Goal: Task Accomplishment & Management: Use online tool/utility

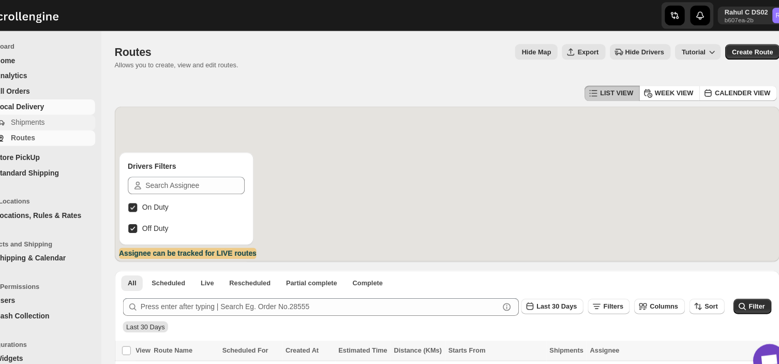
click at [68, 112] on span "Shipments" at bounding box center [55, 115] width 32 height 8
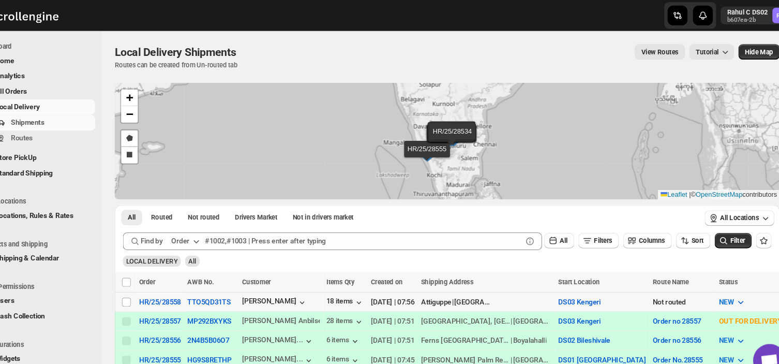
click at [141, 283] on td "Select shipment" at bounding box center [147, 283] width 20 height 18
checkbox input "true"
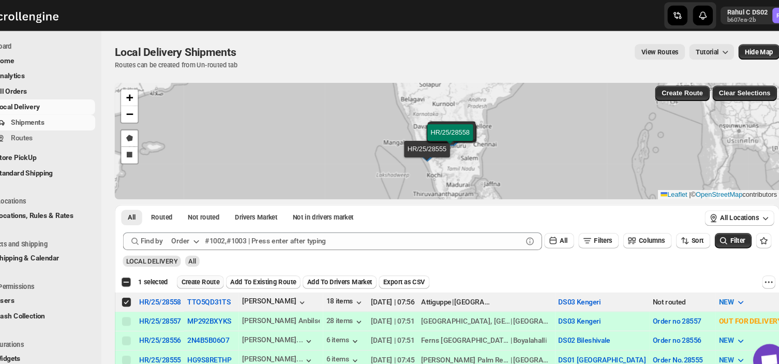
click at [220, 262] on span "Create Route" at bounding box center [217, 264] width 36 height 8
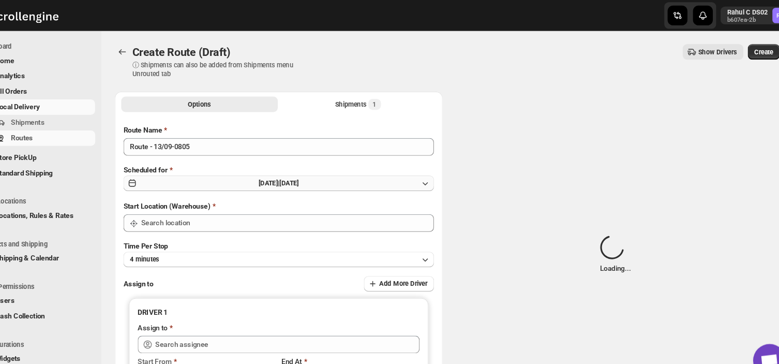
type input "DS03 Kengeri"
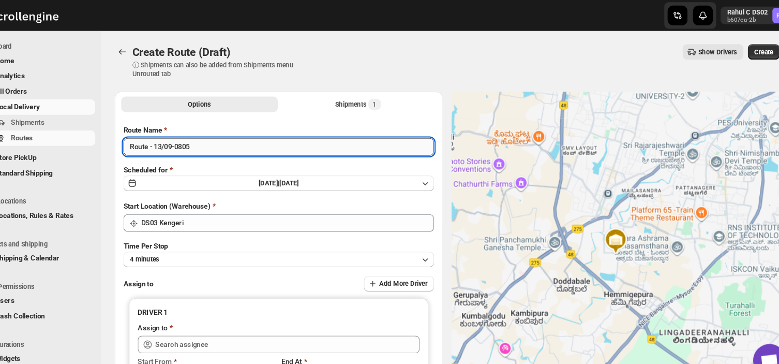
click at [212, 136] on input "Route - 13/09-0805" at bounding box center [290, 137] width 291 height 17
type input "R"
type input "Order no 28558"
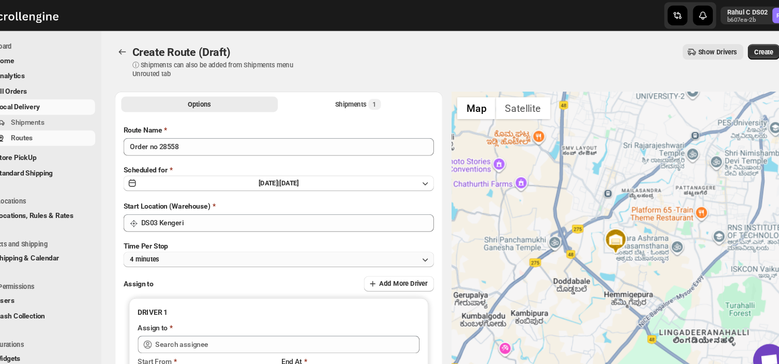
click at [211, 240] on button "4 minutes" at bounding box center [290, 243] width 291 height 14
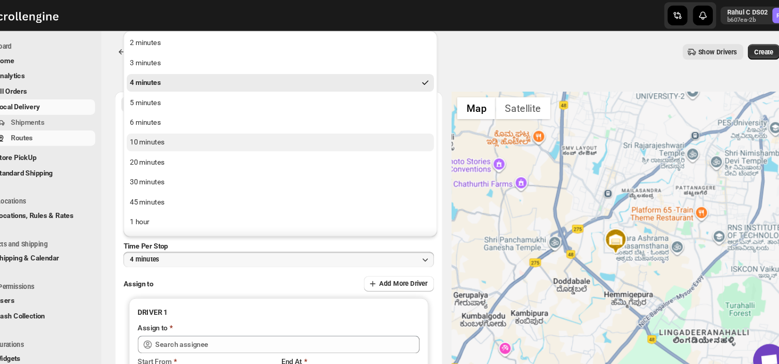
click at [184, 132] on button "10 minutes" at bounding box center [292, 133] width 288 height 17
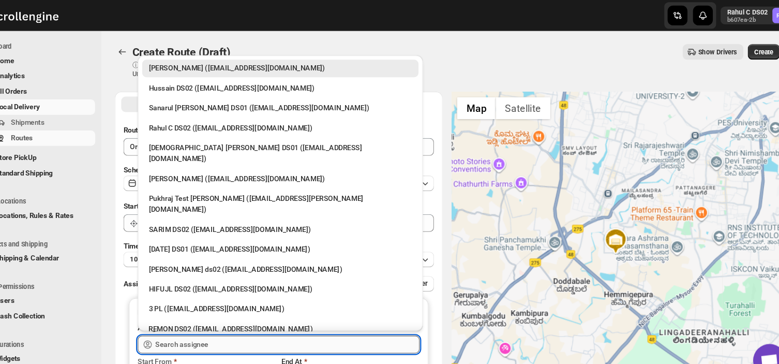
click at [238, 326] on input "text" at bounding box center [299, 323] width 248 height 17
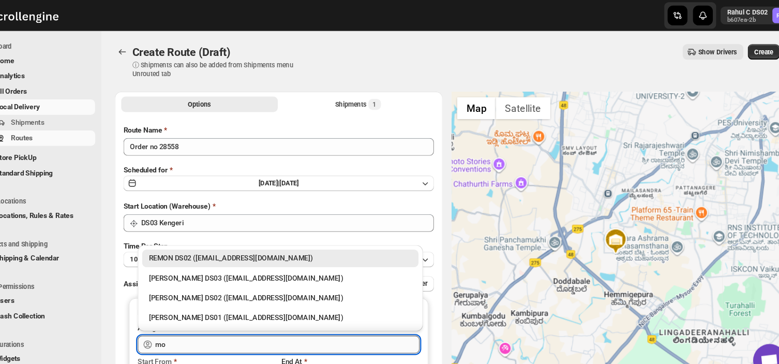
type input "m"
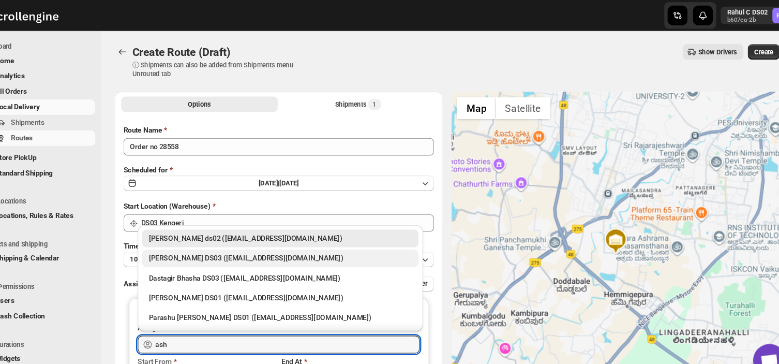
click at [216, 240] on div "[PERSON_NAME] DS03 ([EMAIL_ADDRESS][DOMAIN_NAME])" at bounding box center [292, 242] width 247 height 10
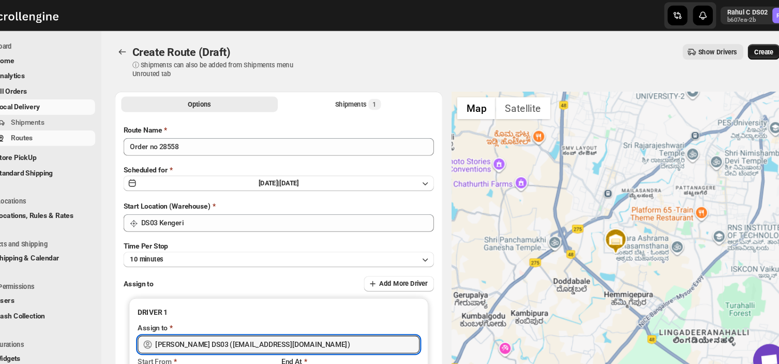
type input "[PERSON_NAME] DS03 ([EMAIL_ADDRESS][DOMAIN_NAME])"
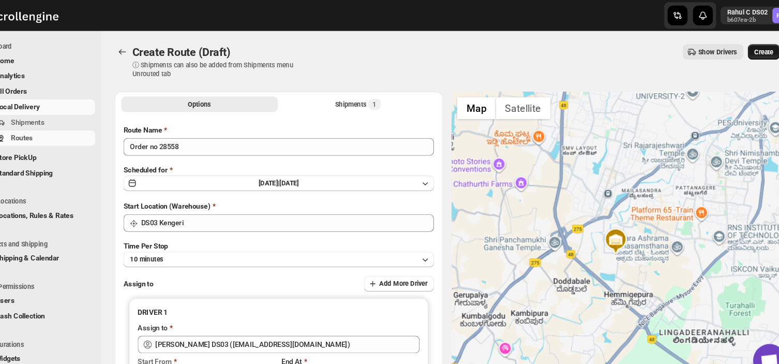
click at [749, 45] on span "Create" at bounding box center [746, 49] width 18 height 8
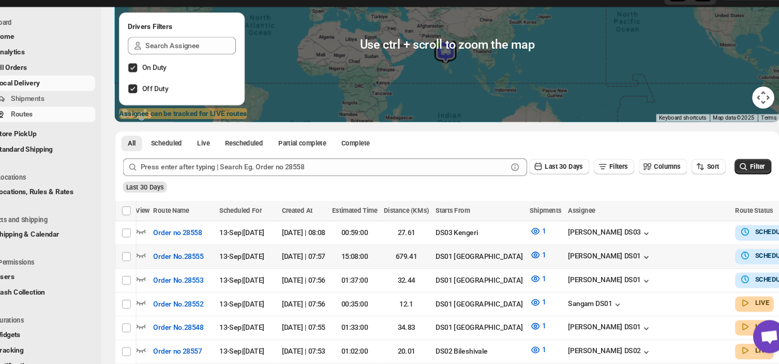
scroll to position [0, 10]
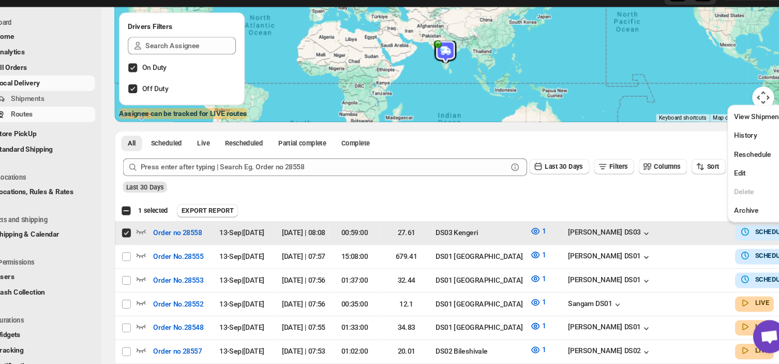
scroll to position [0, 0]
click at [722, 183] on span "Edit" at bounding box center [723, 185] width 11 height 8
checkbox input "false"
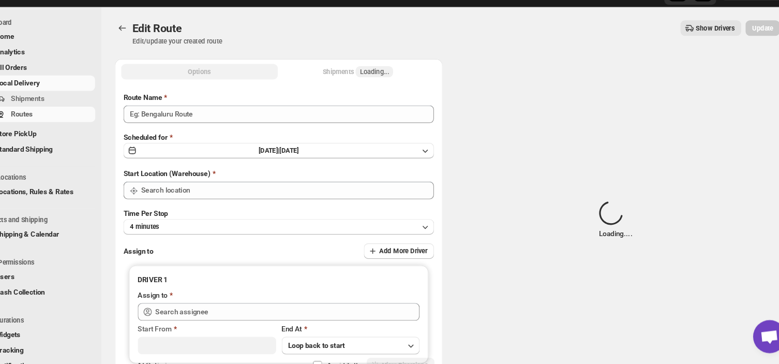
type input "Order no 28558"
type input "DS03 Kengeri"
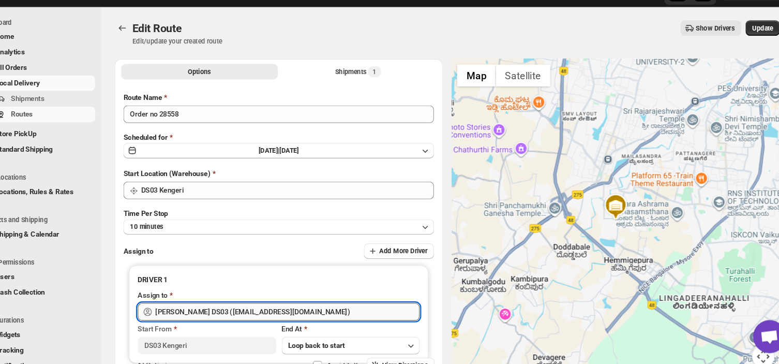
click at [307, 312] on input "[PERSON_NAME] DS03 ([EMAIL_ADDRESS][DOMAIN_NAME])" at bounding box center [299, 314] width 248 height 17
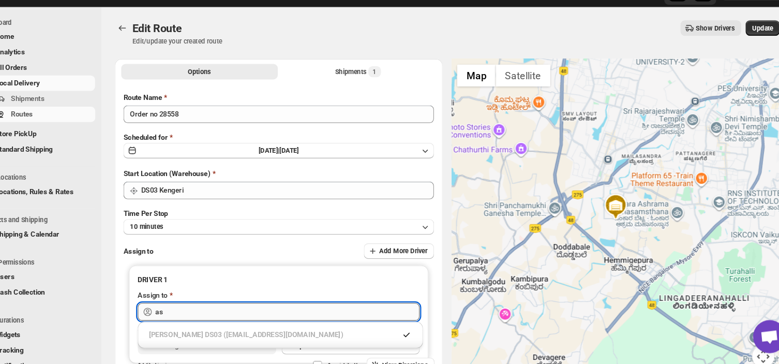
type input "a"
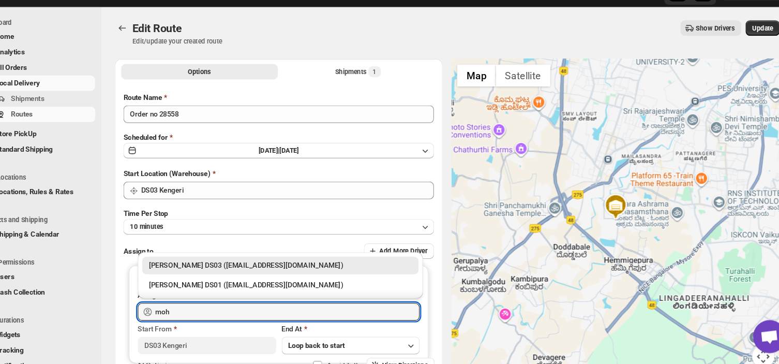
click at [301, 269] on div "[PERSON_NAME] DS03 ([EMAIL_ADDRESS][DOMAIN_NAME])" at bounding box center [292, 271] width 247 height 10
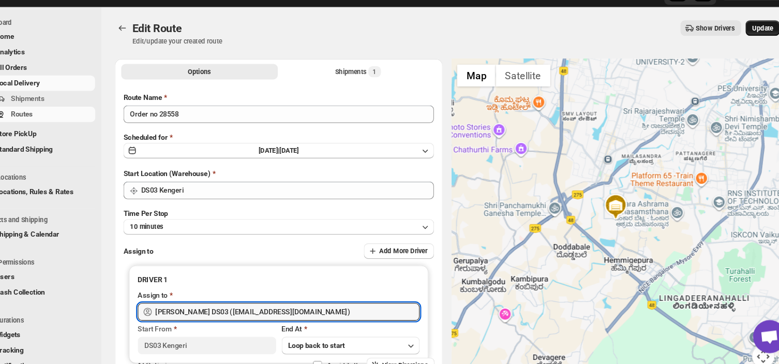
type input "[PERSON_NAME] DS03 ([EMAIL_ADDRESS][DOMAIN_NAME])"
click at [748, 43] on button "Update" at bounding box center [745, 48] width 32 height 14
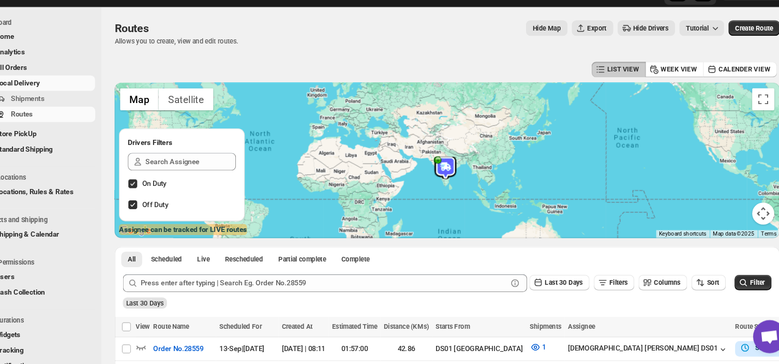
scroll to position [73, 0]
